Goal: Task Accomplishment & Management: Manage account settings

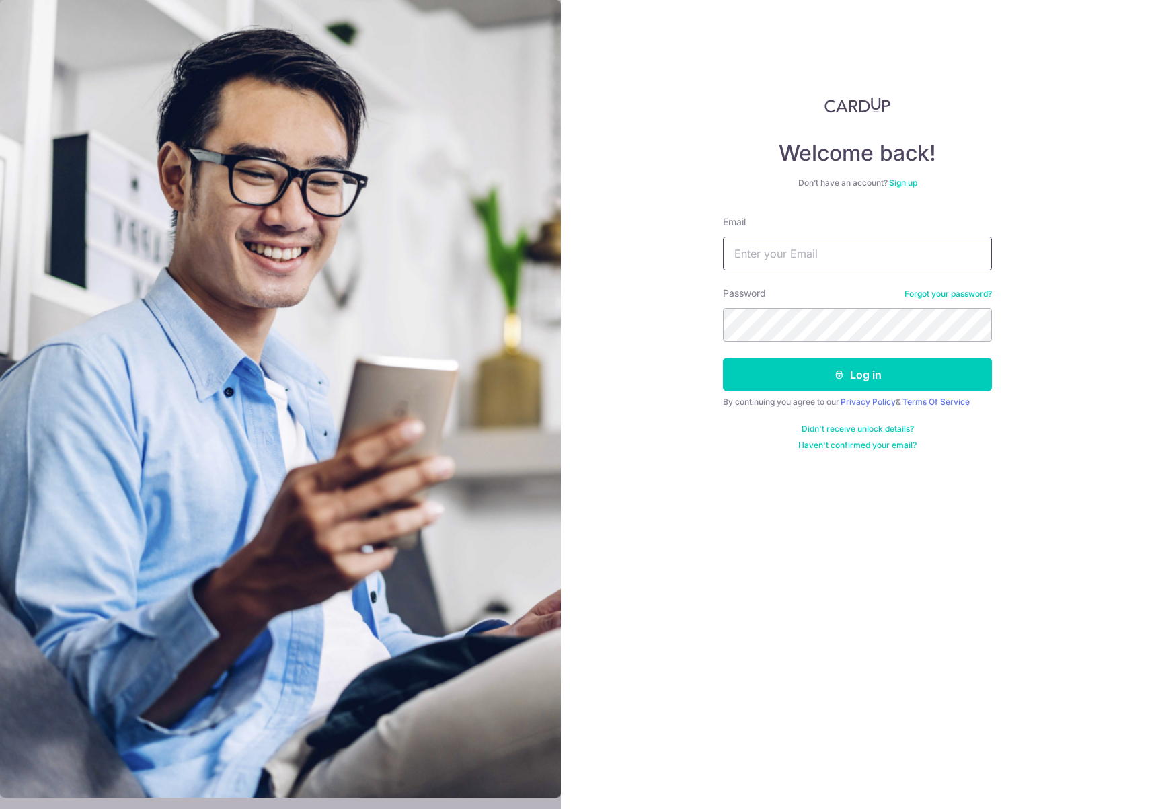
click at [793, 266] on input "Email" at bounding box center [857, 254] width 269 height 34
type input "[EMAIL_ADDRESS][DOMAIN_NAME]"
click at [723, 358] on button "Log in" at bounding box center [857, 375] width 269 height 34
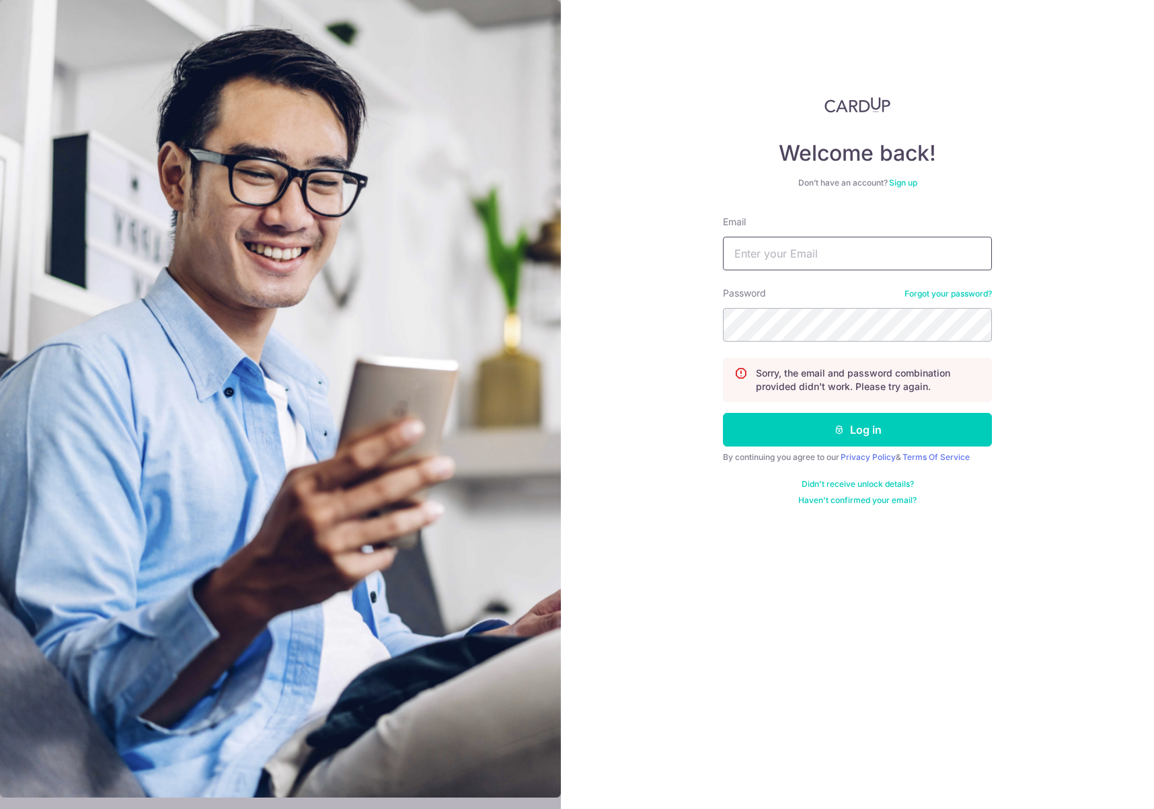
click at [830, 261] on input "Email" at bounding box center [857, 254] width 269 height 34
click at [840, 254] on input "[EMAIL_ADDRESS][DOMAIN_NAME]" at bounding box center [857, 254] width 269 height 34
click at [840, 254] on input "chewyigcy@gmail.com" at bounding box center [857, 254] width 269 height 34
type input "chewyigcy@gmail.com"
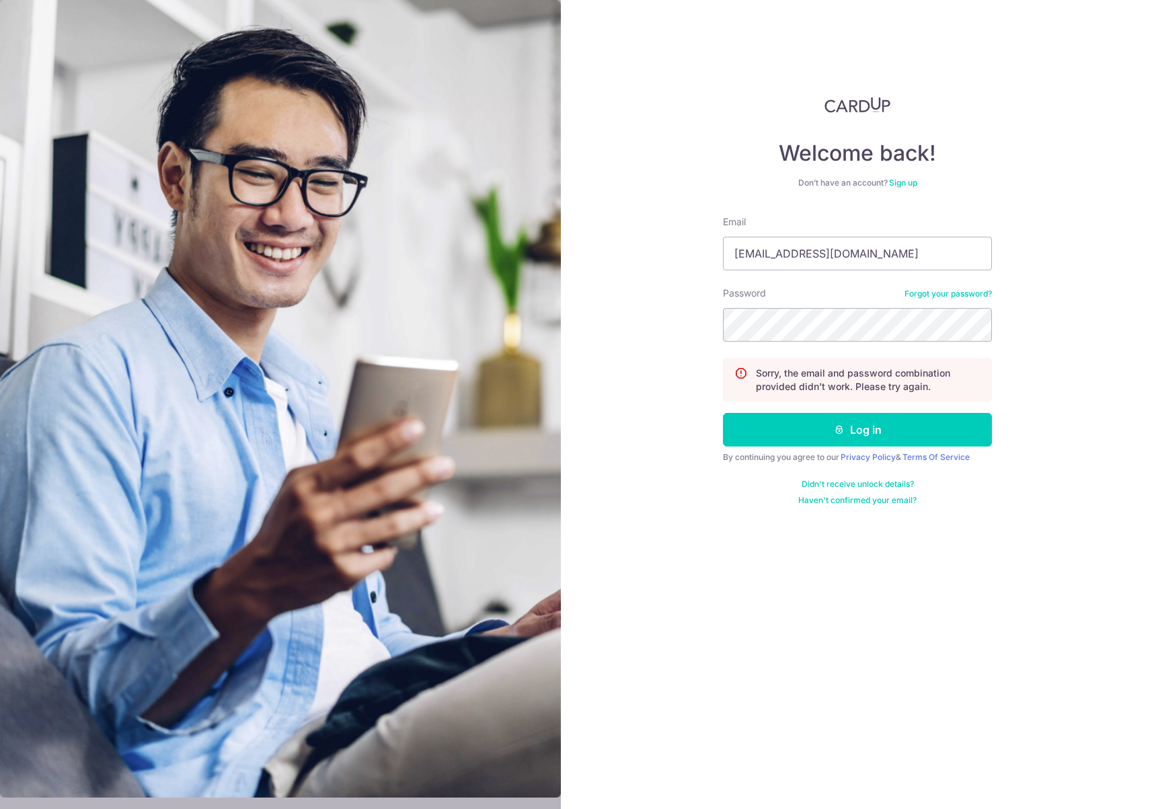
click at [918, 229] on div "Email chewyigcy@gmail.com" at bounding box center [857, 242] width 269 height 55
click at [836, 428] on icon "submit" at bounding box center [839, 429] width 11 height 11
click at [820, 257] on input "Email" at bounding box center [857, 254] width 269 height 34
paste input "[EMAIL_ADDRESS][DOMAIN_NAME]"
type input "[EMAIL_ADDRESS][DOMAIN_NAME]"
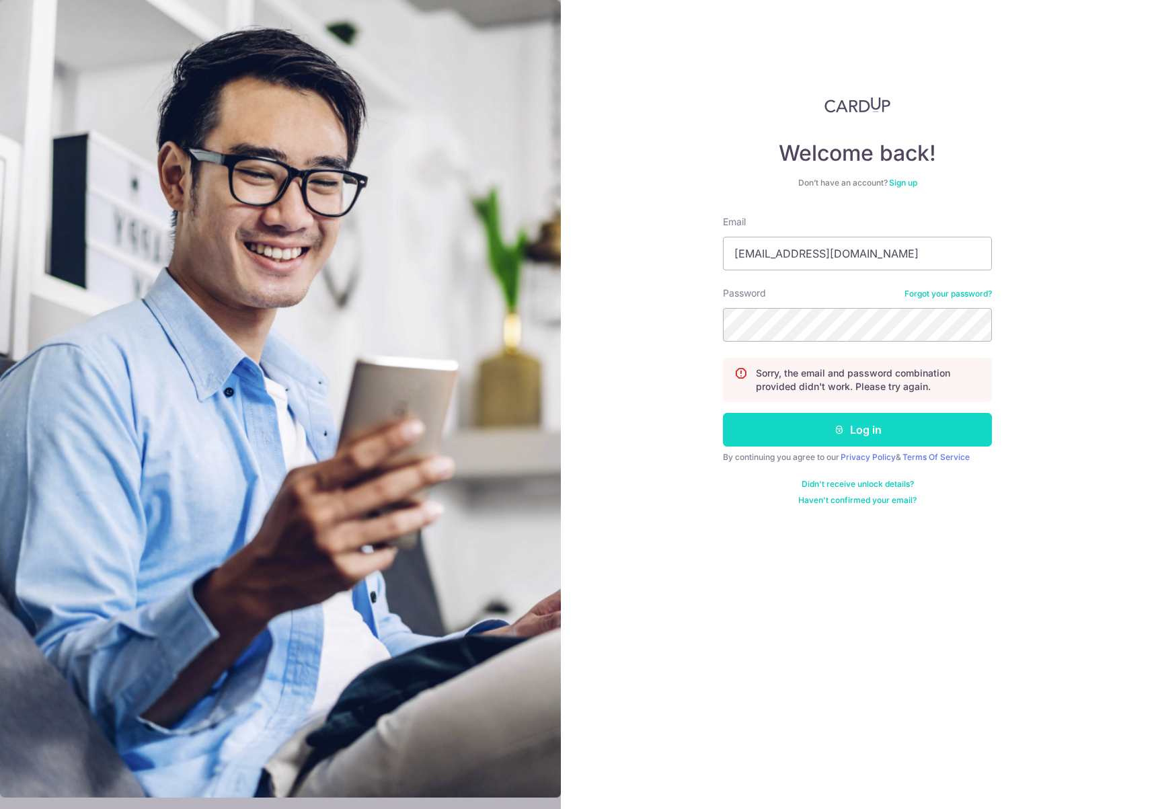
click at [862, 424] on button "Log in" at bounding box center [857, 430] width 269 height 34
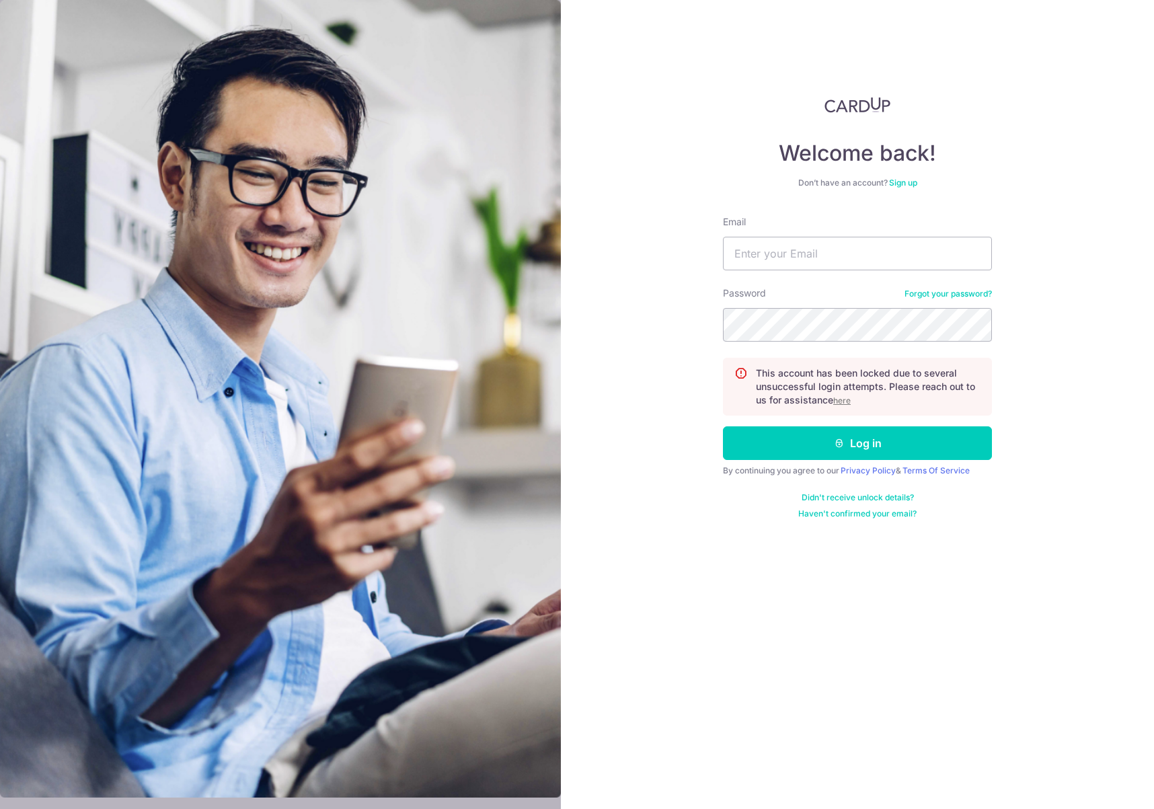
click at [846, 400] on u "here" at bounding box center [841, 400] width 17 height 10
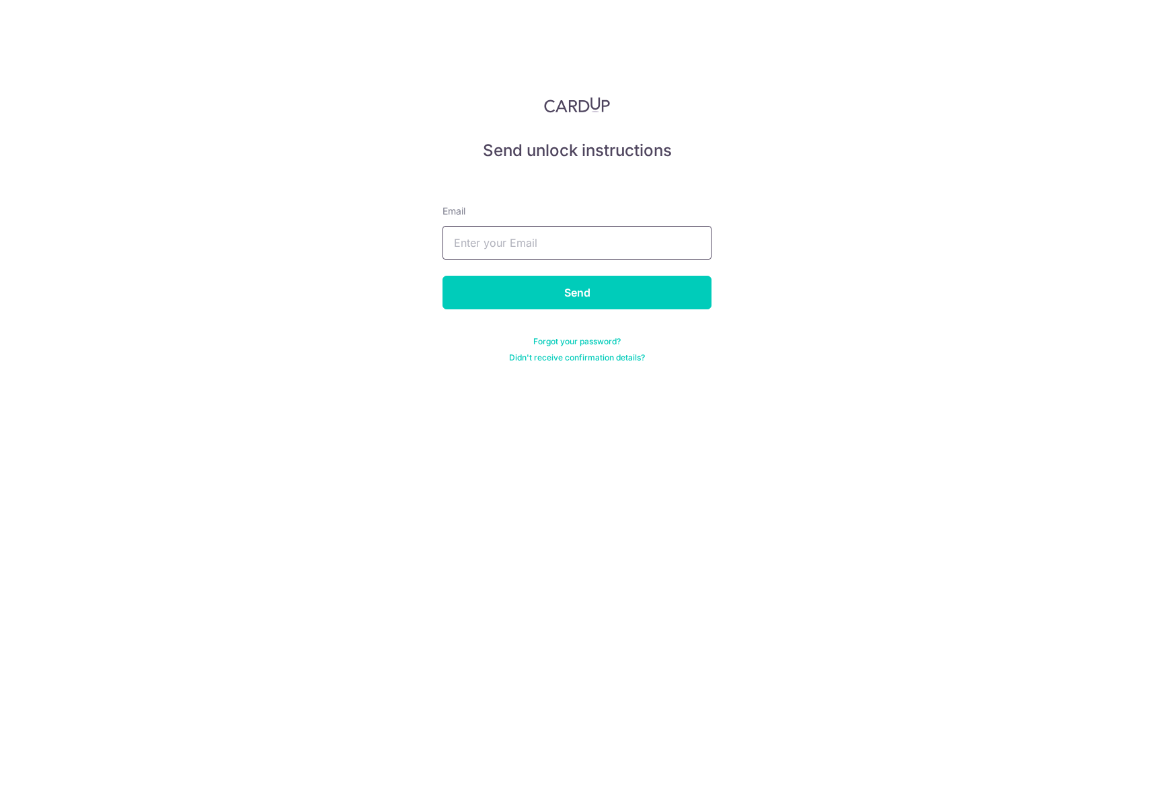
click at [618, 254] on input "text" at bounding box center [576, 243] width 269 height 34
paste input "[EMAIL_ADDRESS][DOMAIN_NAME]"
type input "[EMAIL_ADDRESS][DOMAIN_NAME]"
click at [604, 283] on input "Send" at bounding box center [576, 293] width 269 height 34
